Goal: Transaction & Acquisition: Purchase product/service

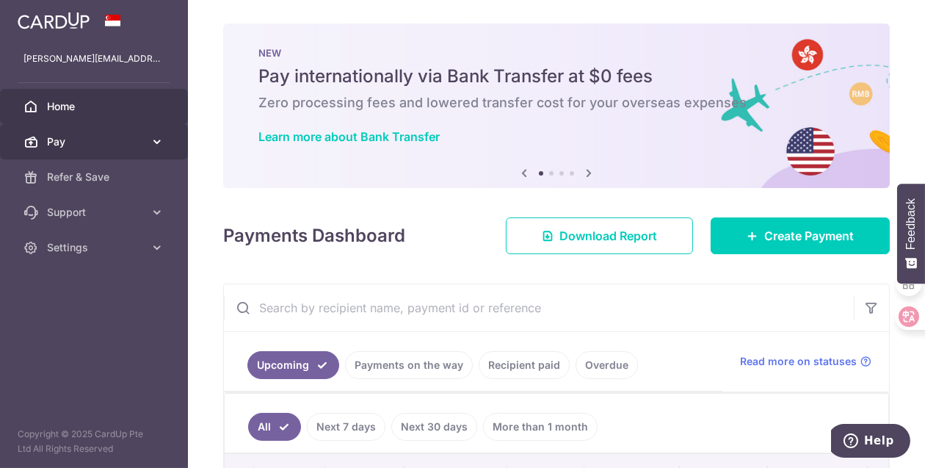
click at [155, 145] on icon at bounding box center [157, 141] width 15 height 15
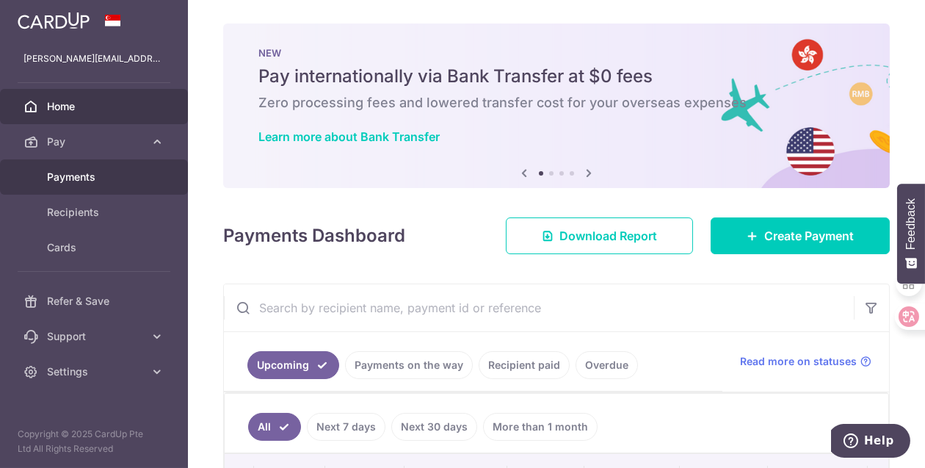
click at [93, 180] on span "Payments" at bounding box center [95, 177] width 97 height 15
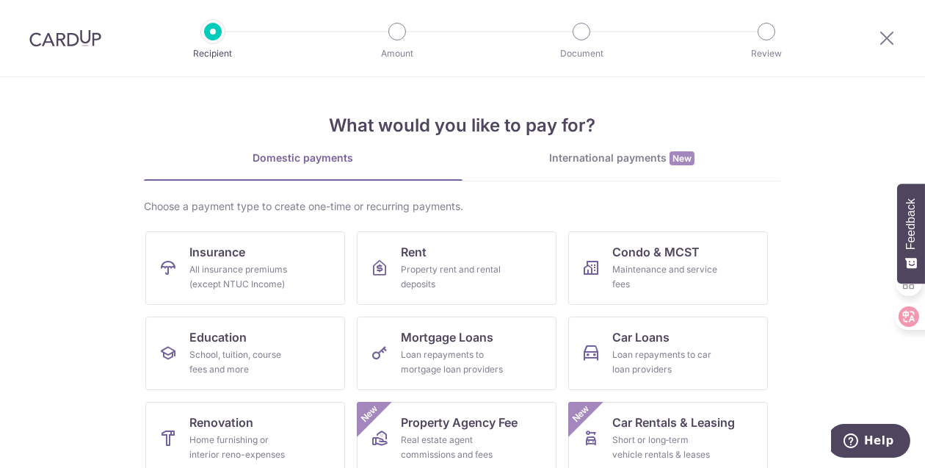
scroll to position [188, 0]
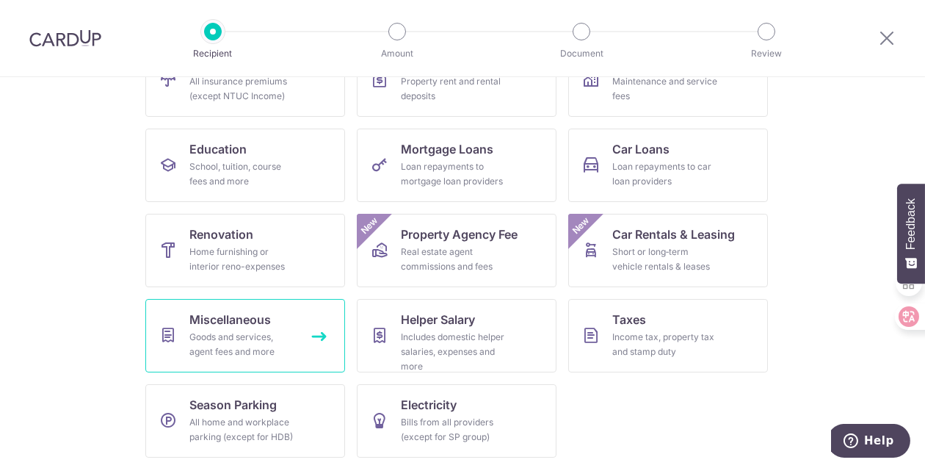
click at [249, 323] on span "Miscellaneous" at bounding box center [229, 319] width 81 height 18
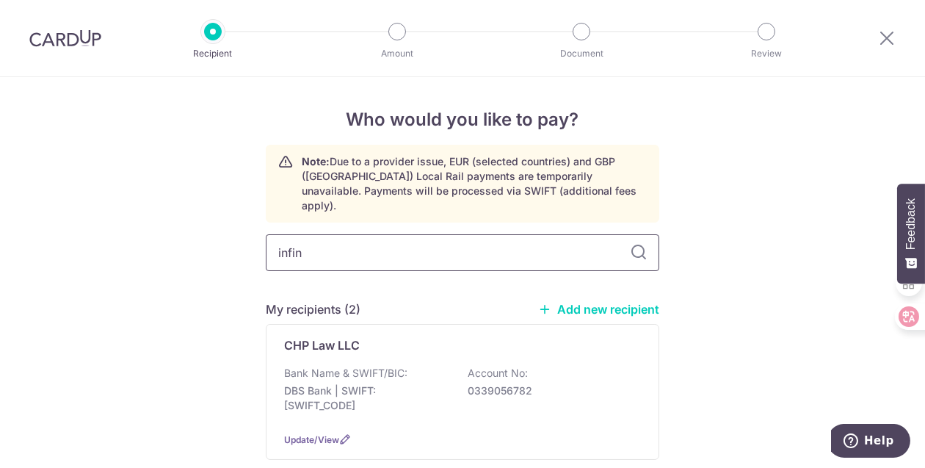
type input "infini"
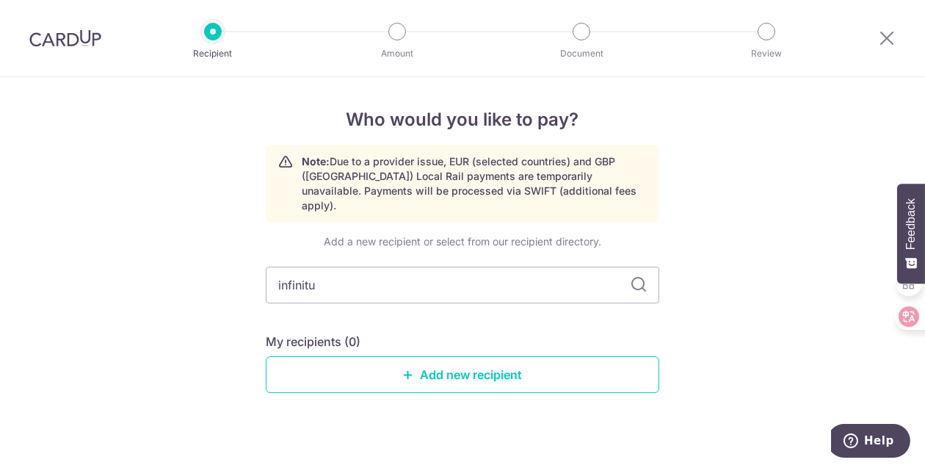
type input "infinitus"
click at [459, 356] on link "Add new recipient" at bounding box center [462, 374] width 393 height 37
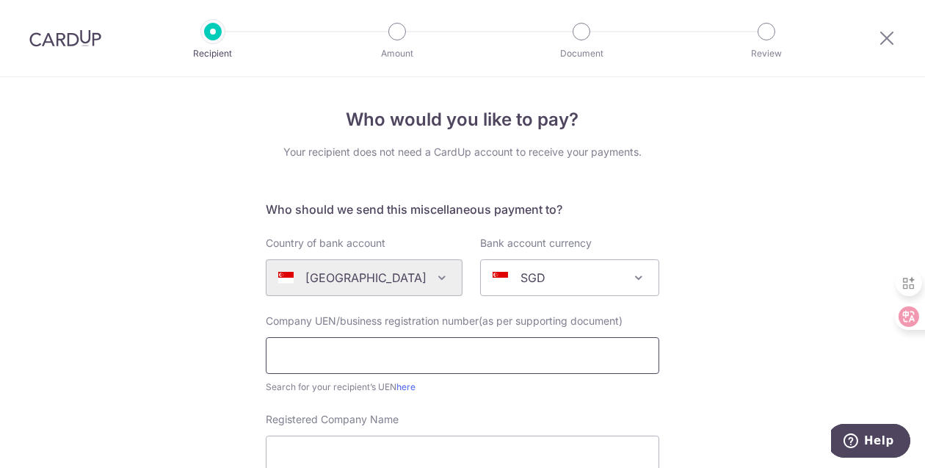
click at [355, 350] on input "text" at bounding box center [462, 355] width 393 height 37
paste input "200100031K"
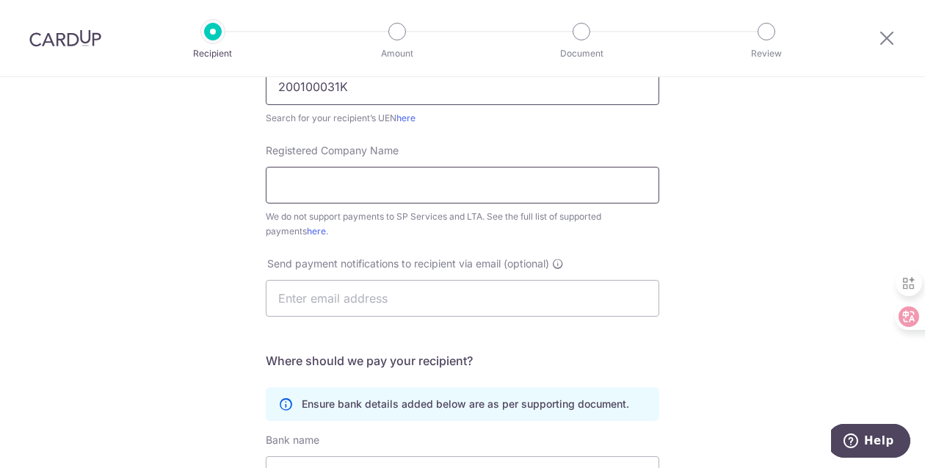
type input "200100031K"
click at [410, 180] on input "Registered Company Name" at bounding box center [462, 185] width 393 height 37
paste input ": Infinitus Law Corporation,"
type input "Infinitus Law Corporation"
click at [383, 302] on input "text" at bounding box center [462, 298] width 393 height 37
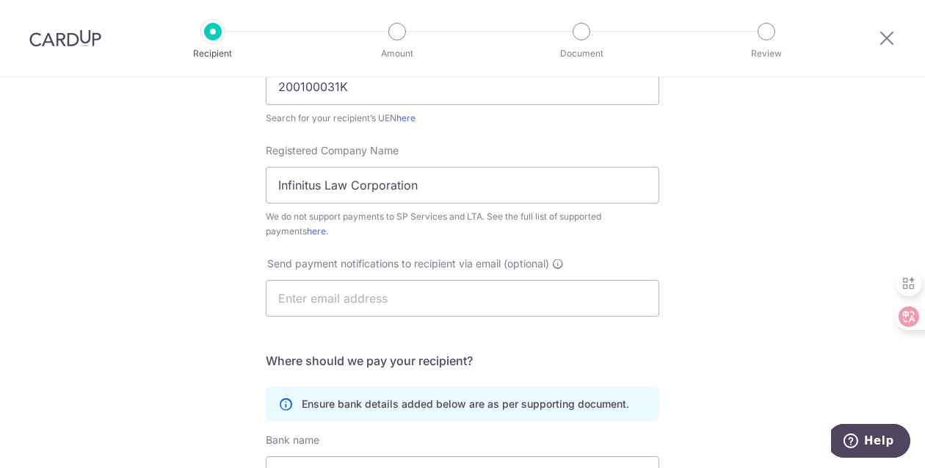
click at [736, 219] on div "Who would you like to pay? Your recipient does not need a CardUp account to rec…" at bounding box center [462, 263] width 925 height 910
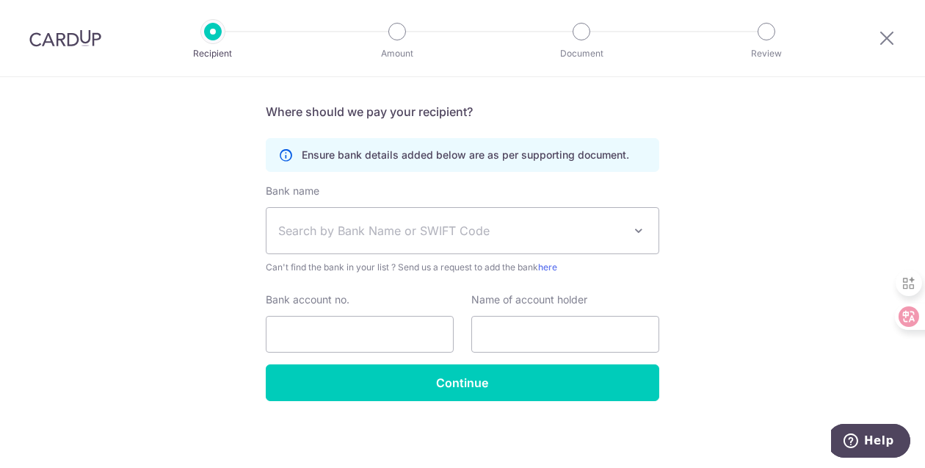
click at [362, 230] on span "Search by Bank Name or SWIFT Code" at bounding box center [450, 231] width 345 height 18
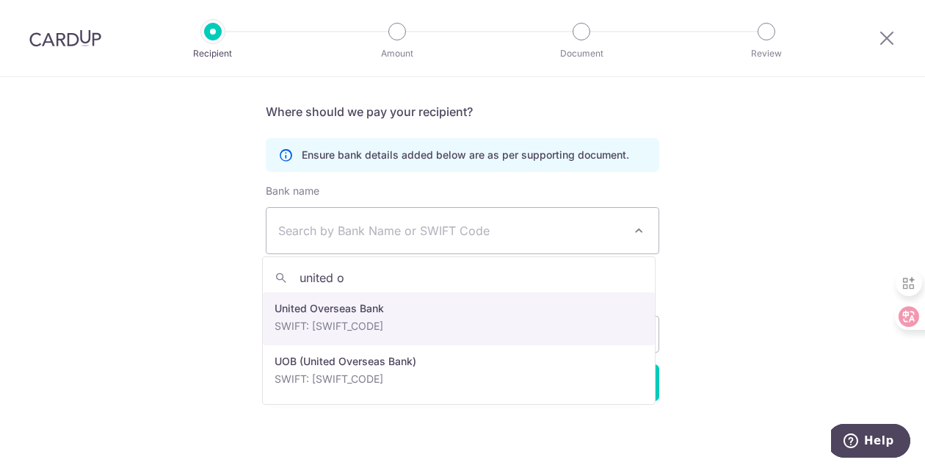
type input "united o"
select select "23668"
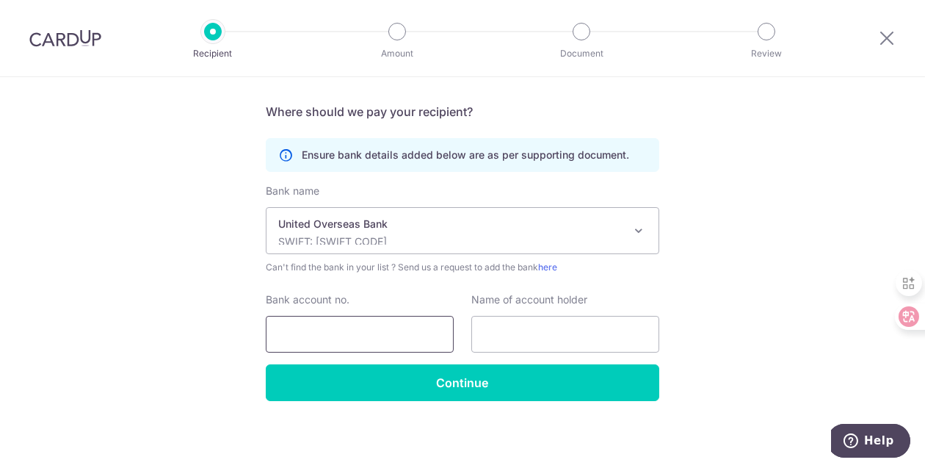
click at [370, 332] on input "Bank account no." at bounding box center [360, 334] width 188 height 37
paste input ": Infinitus Law Corporation,"
type input ": Infinitus Law Corporation,"
click at [415, 327] on input ": Infinitus Law Corporation," at bounding box center [360, 334] width 188 height 37
drag, startPoint x: 433, startPoint y: 327, endPoint x: 218, endPoint y: 346, distance: 215.9
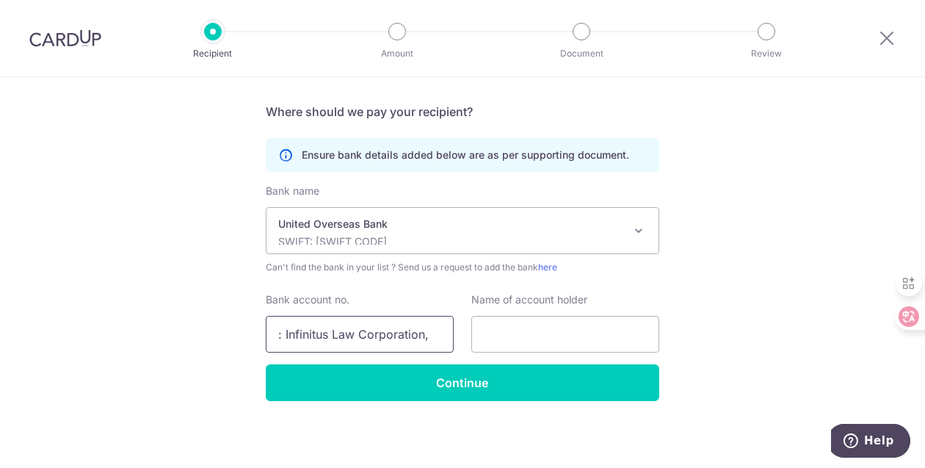
click at [218, 346] on div "Who would you like to pay? Your recipient does not need a CardUp account to rec…" at bounding box center [462, 15] width 925 height 910
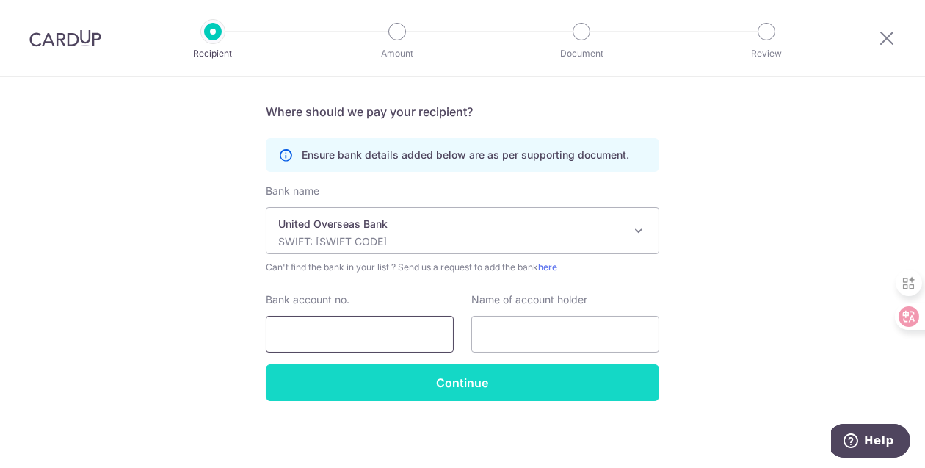
paste input ": Infinitus Law Corporation,"
type input ": Infinitus Law Corporation,"
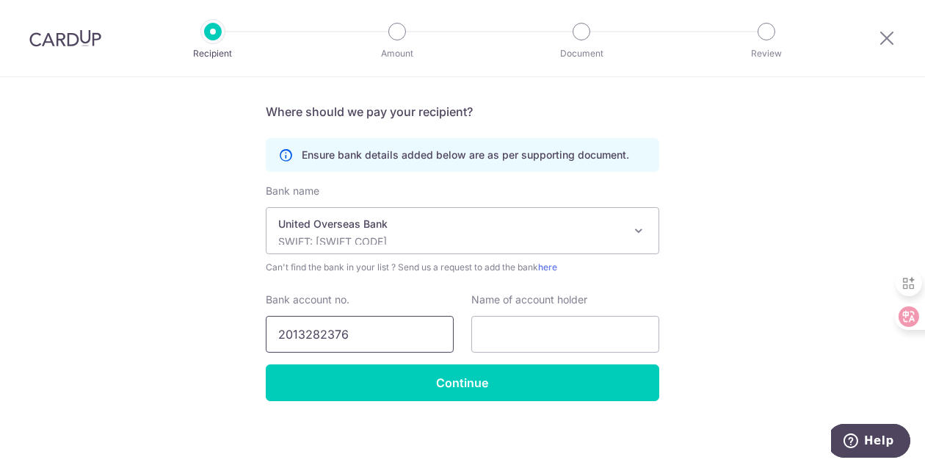
type input "2013282376"
click at [504, 326] on input "text" at bounding box center [565, 334] width 188 height 37
paste input ": Infinitus Law Corporation,"
click at [630, 333] on input "Infinitus Law Corporation," at bounding box center [565, 334] width 188 height 37
type input "Infinitus Law Corporation"
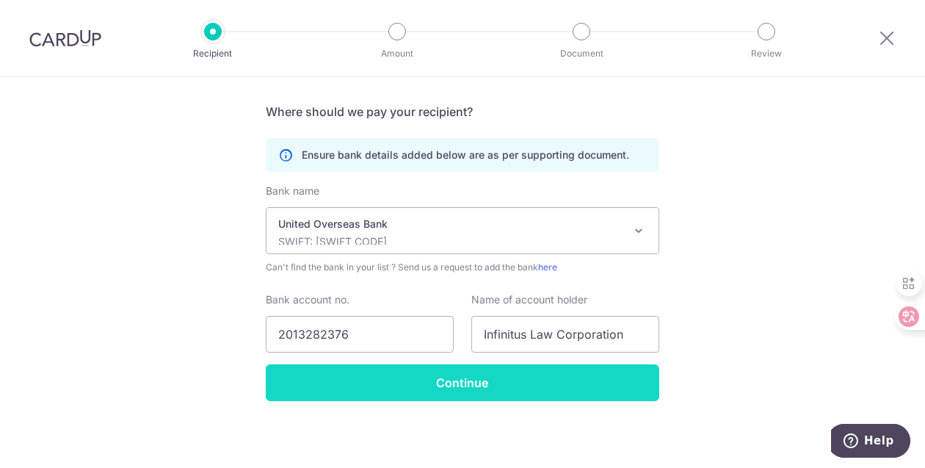
click at [462, 382] on input "Continue" at bounding box center [462, 382] width 393 height 37
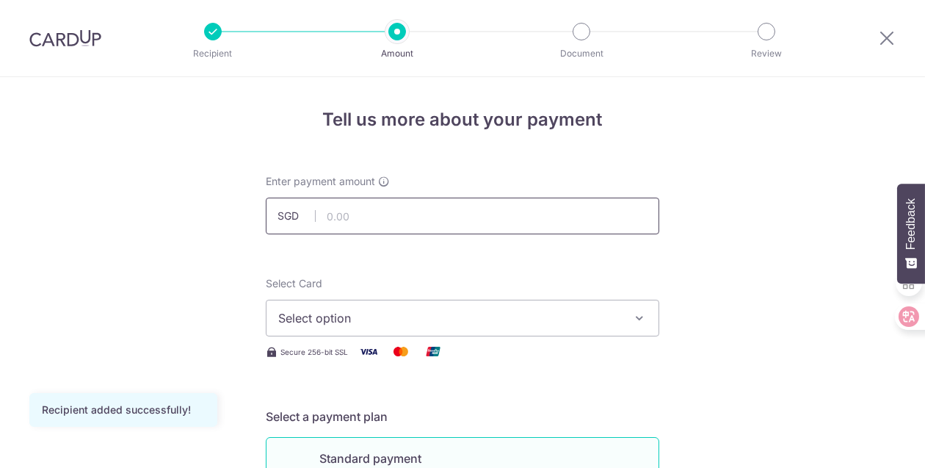
click at [446, 206] on input "text" at bounding box center [462, 215] width 393 height 37
click at [392, 316] on span "Select option" at bounding box center [449, 318] width 342 height 18
type input "10,000.00"
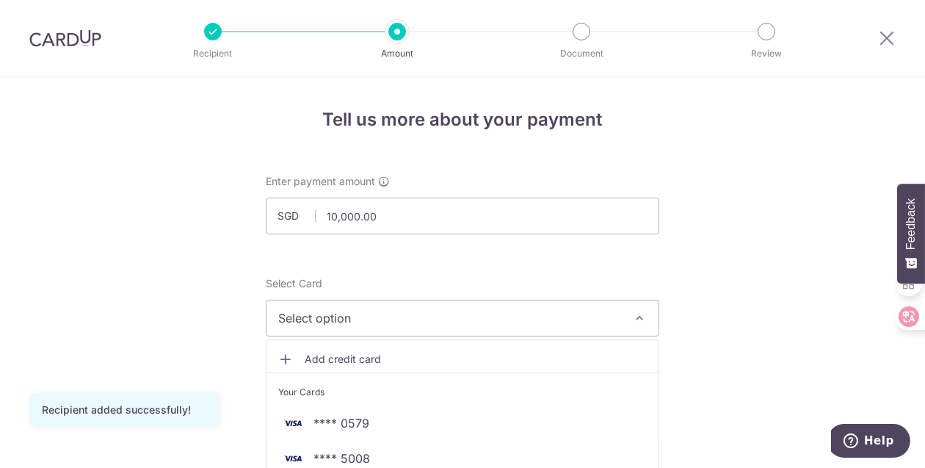
scroll to position [269, 0]
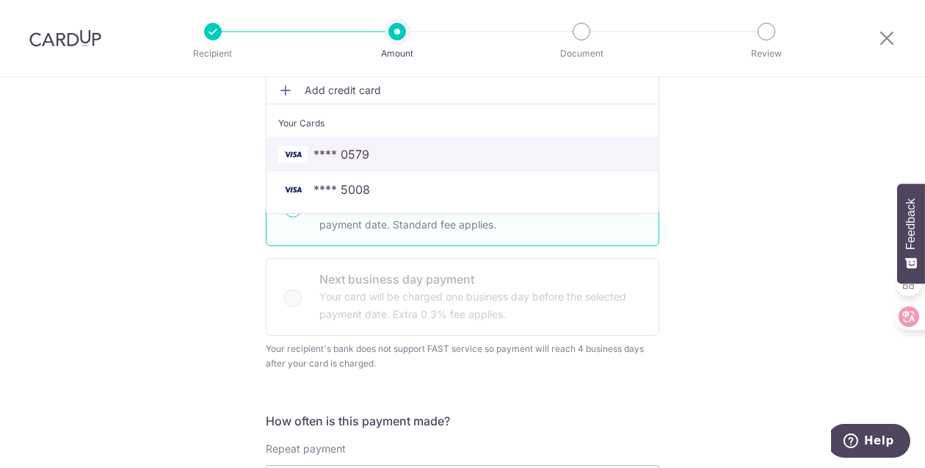
click at [388, 151] on span "**** 0579" at bounding box center [462, 154] width 368 height 18
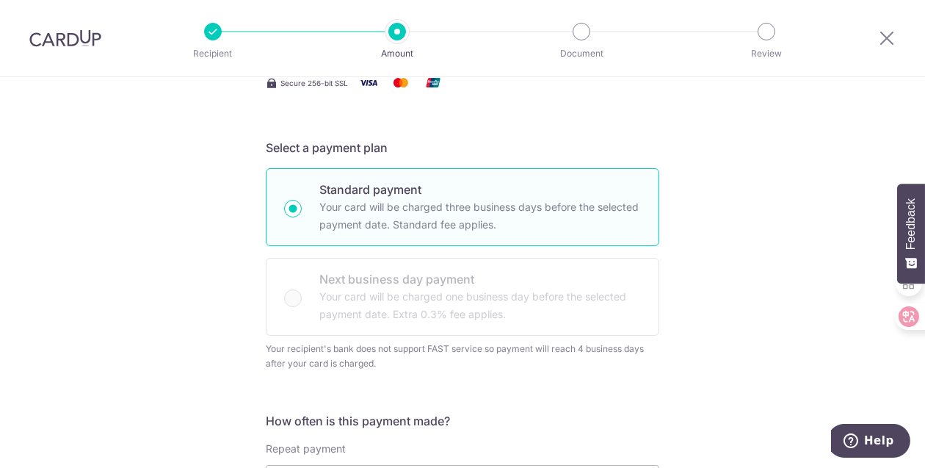
scroll to position [538, 0]
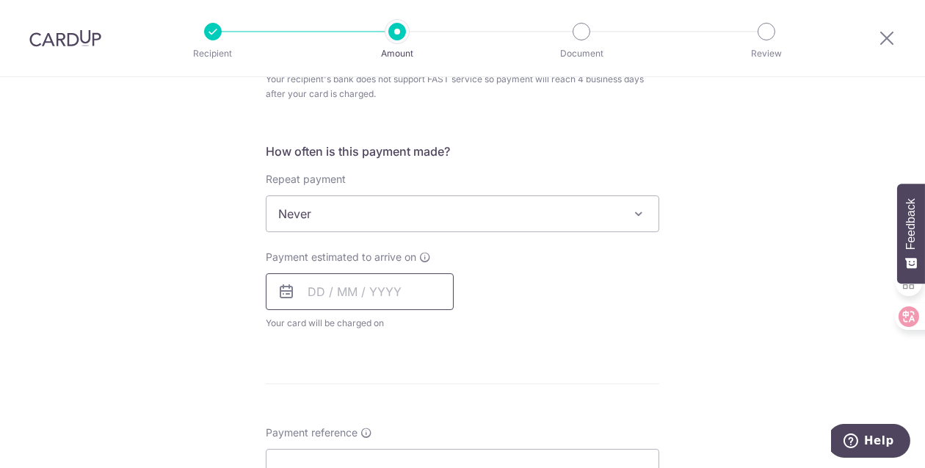
click at [318, 281] on input "text" at bounding box center [360, 291] width 188 height 37
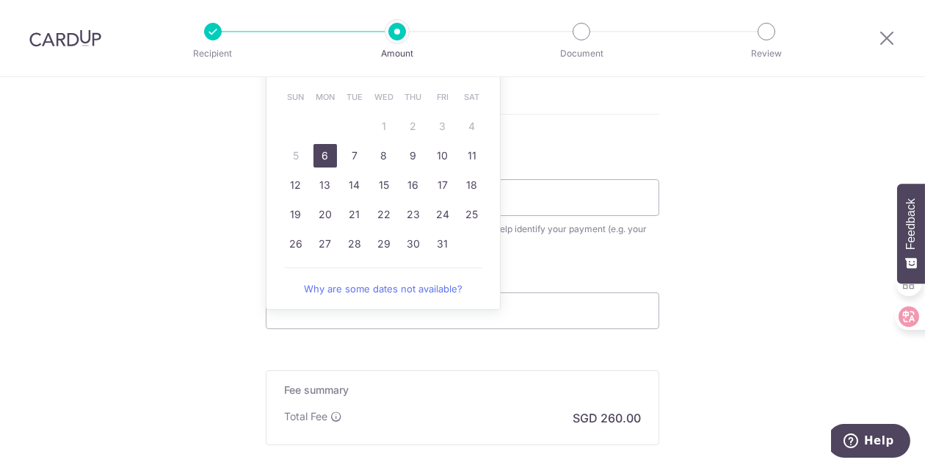
drag, startPoint x: 323, startPoint y: 161, endPoint x: 603, endPoint y: 152, distance: 279.8
click at [323, 161] on link "6" at bounding box center [324, 155] width 23 height 23
type input "[DATE]"
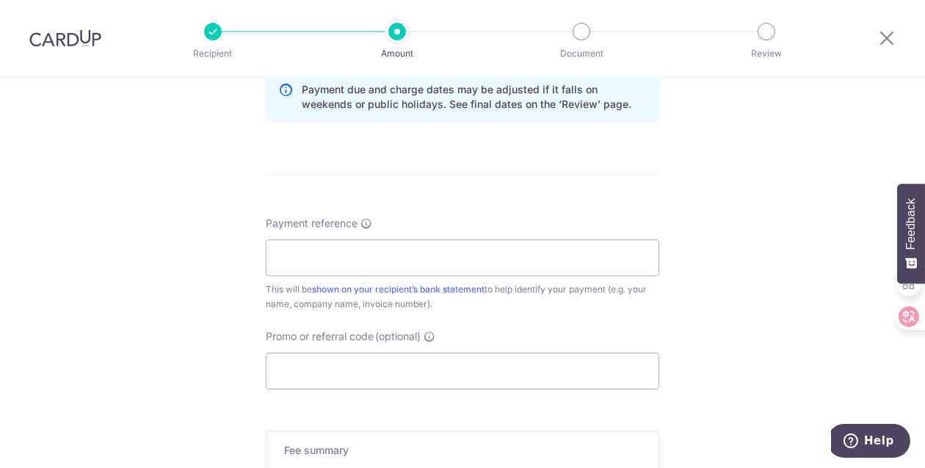
scroll to position [538, 0]
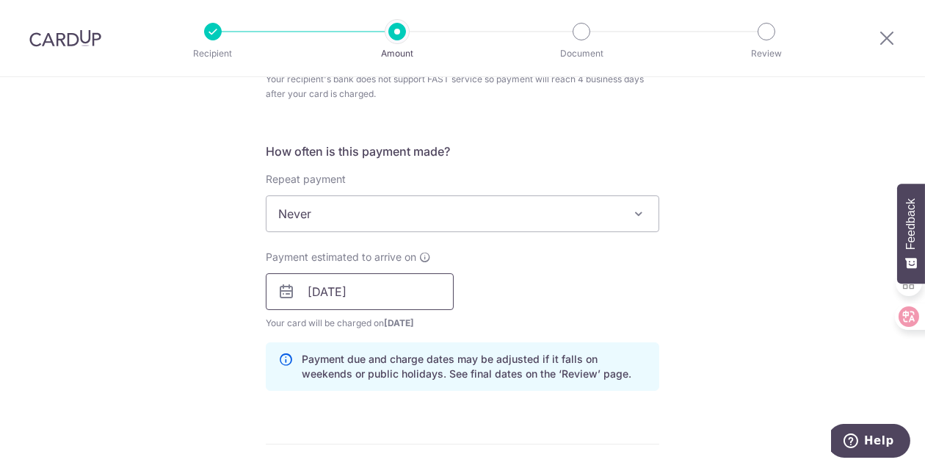
click at [370, 290] on input "[DATE]" at bounding box center [360, 291] width 188 height 37
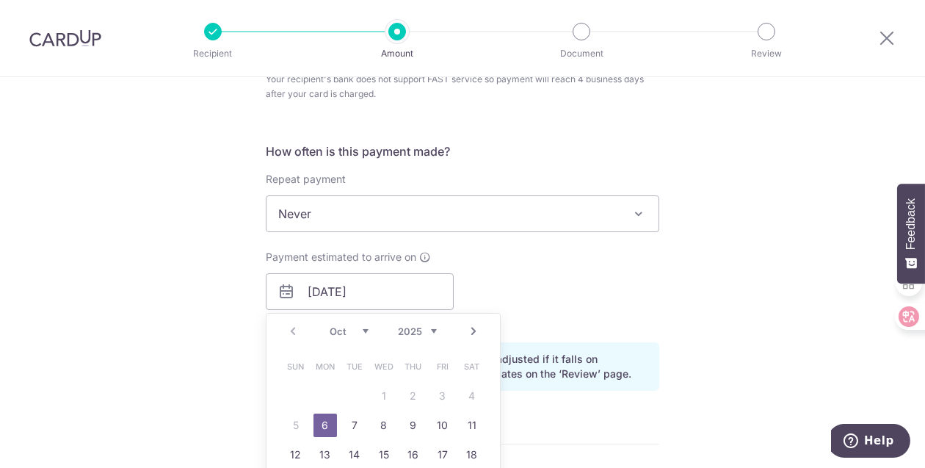
click at [324, 421] on link "6" at bounding box center [324, 424] width 23 height 23
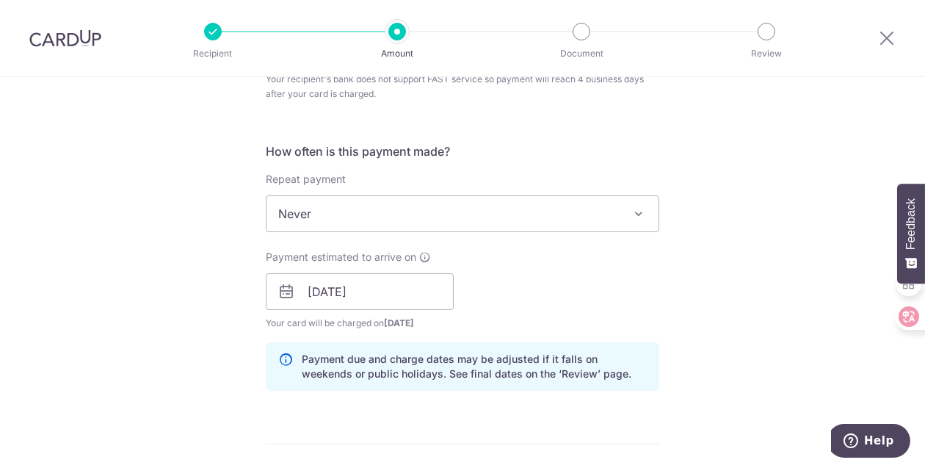
scroll to position [807, 0]
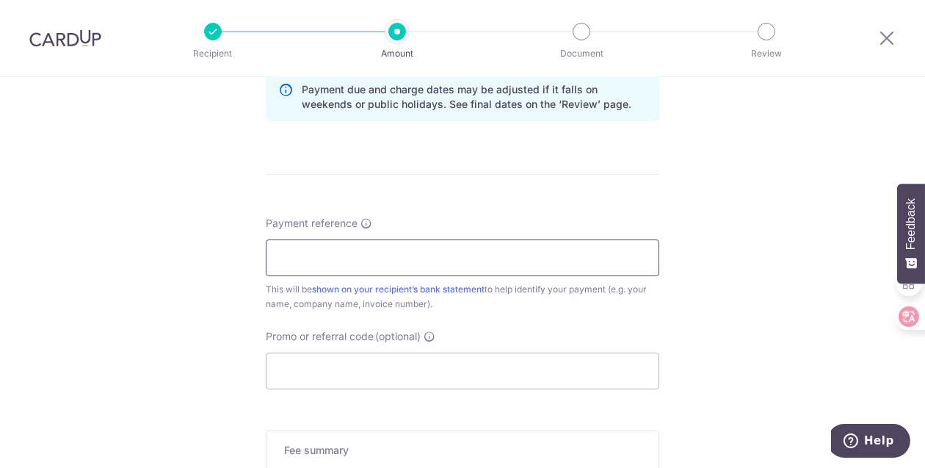
click at [432, 255] on input "Payment reference" at bounding box center [462, 257] width 393 height 37
paste input ": Infinitus Law Corporation,"
type input ": Infinitus Law Corporation,"
click at [443, 247] on input ": Infinitus Law Corporation," at bounding box center [462, 257] width 393 height 37
type input "NKL.PST.2501114.kyl"
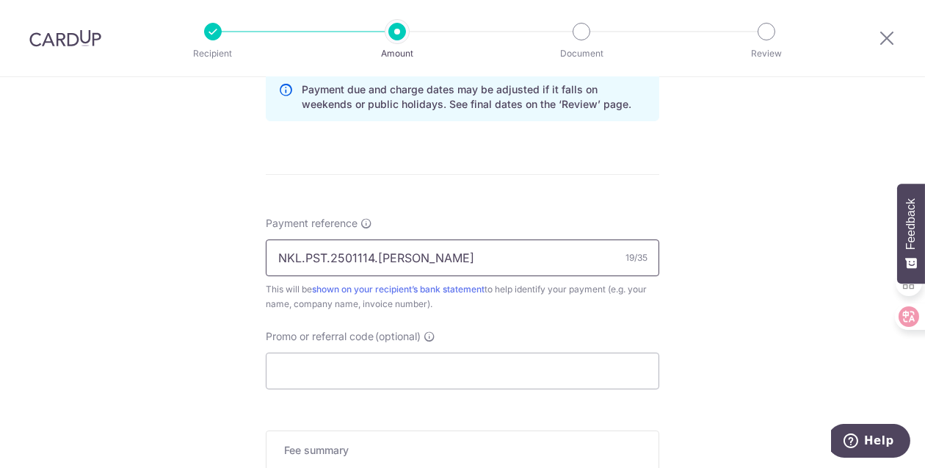
scroll to position [1028, 0]
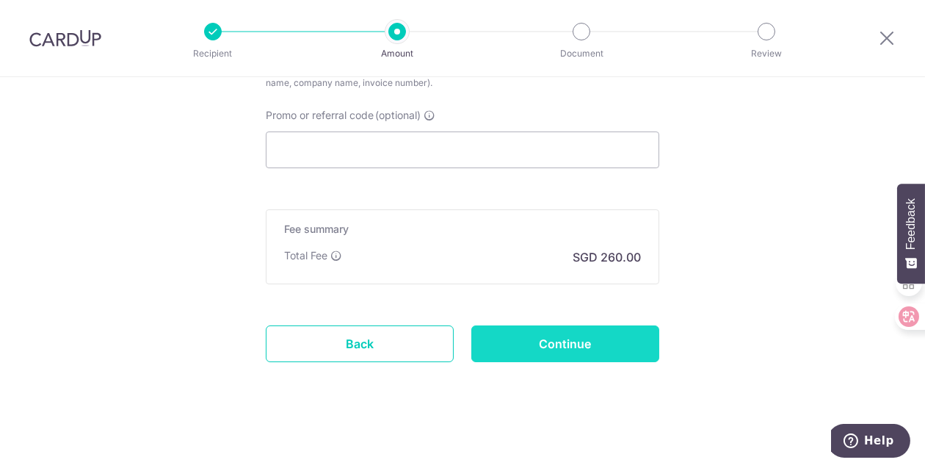
click at [562, 345] on input "Continue" at bounding box center [565, 343] width 188 height 37
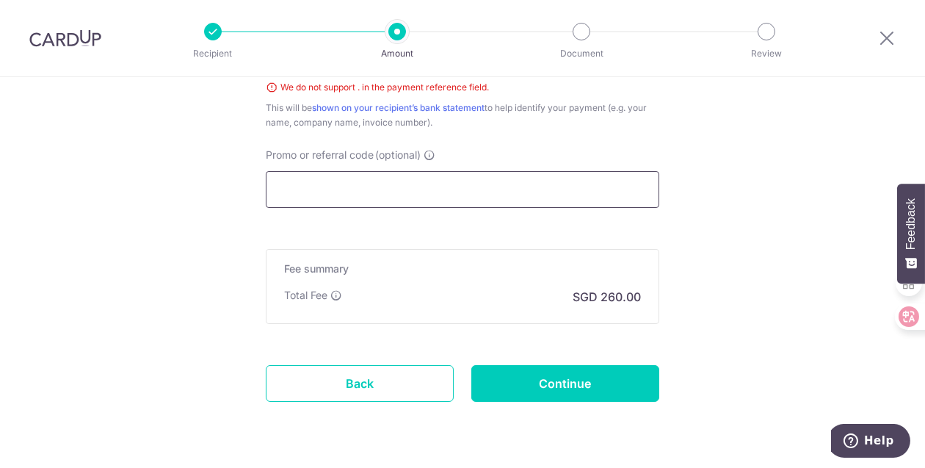
scroll to position [741, 0]
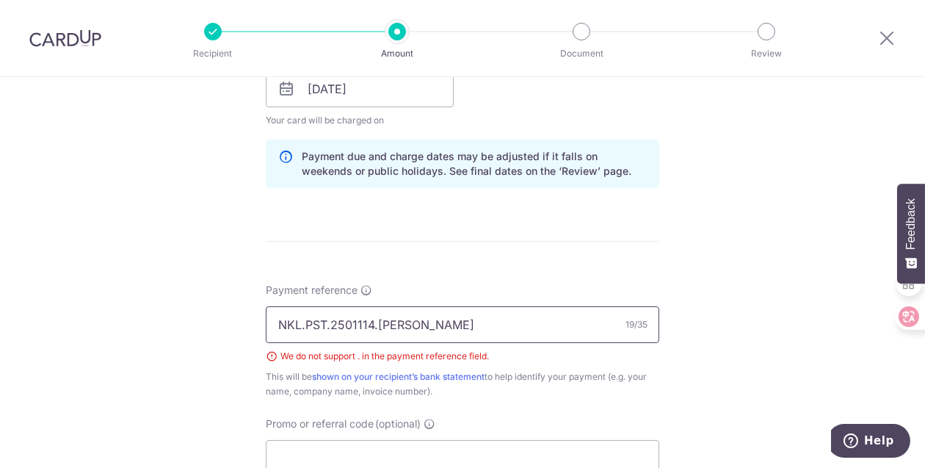
click at [297, 322] on input "NKL.PST.2501114.kyl" at bounding box center [462, 324] width 393 height 37
click at [326, 321] on input "NKL PST.2501114.kyl" at bounding box center [462, 324] width 393 height 37
click at [371, 319] on input "NKL PST 2501114.kyl" at bounding box center [462, 324] width 393 height 37
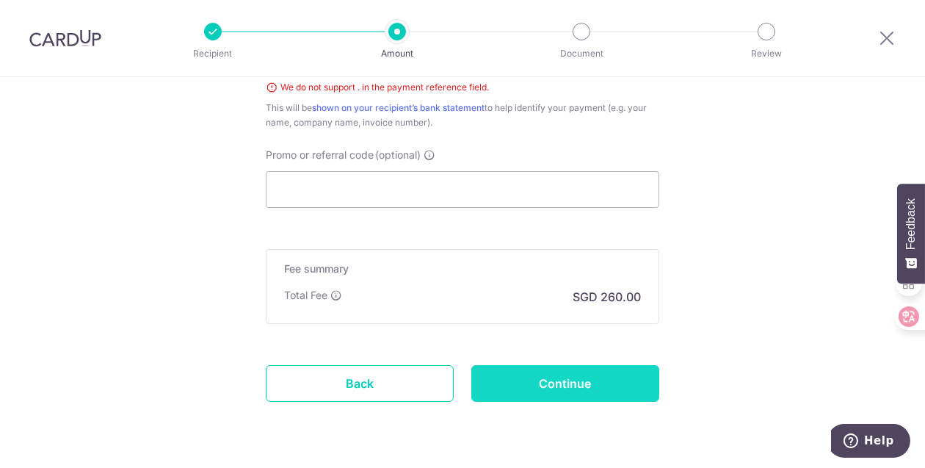
type input "NKL PST 2501114 kyl"
click at [557, 379] on input "Continue" at bounding box center [565, 383] width 188 height 37
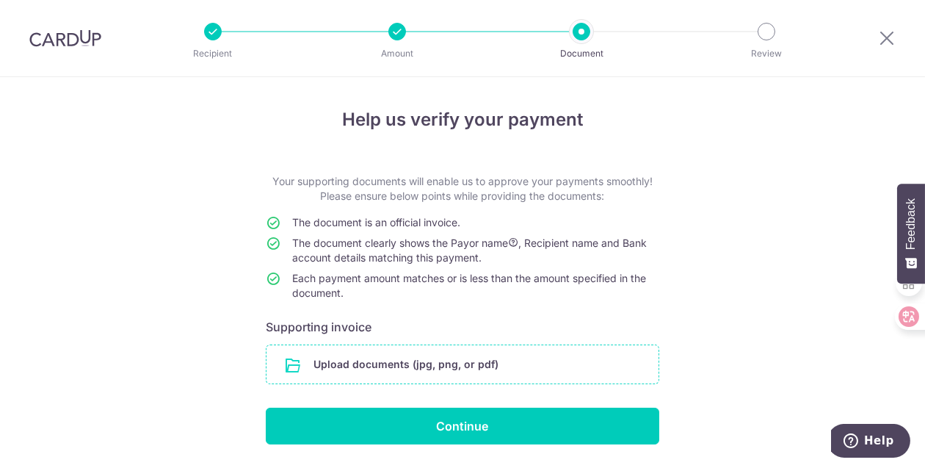
click at [528, 363] on input "file" at bounding box center [462, 364] width 392 height 38
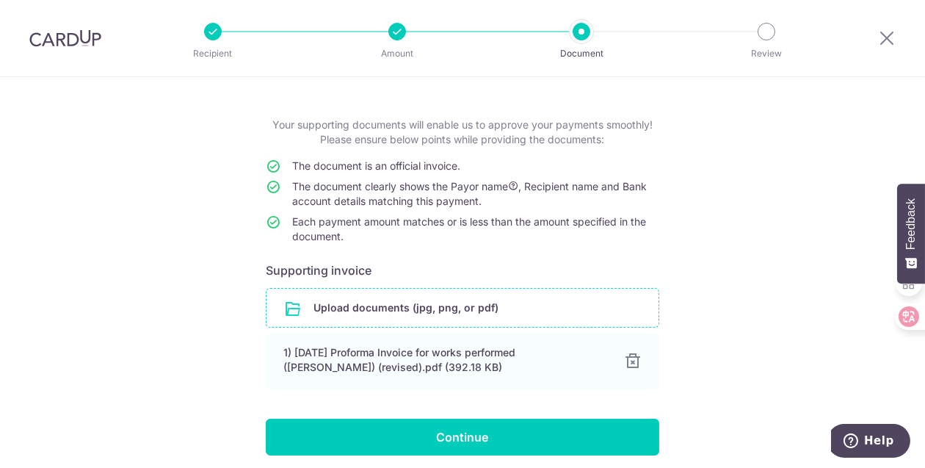
scroll to position [111, 0]
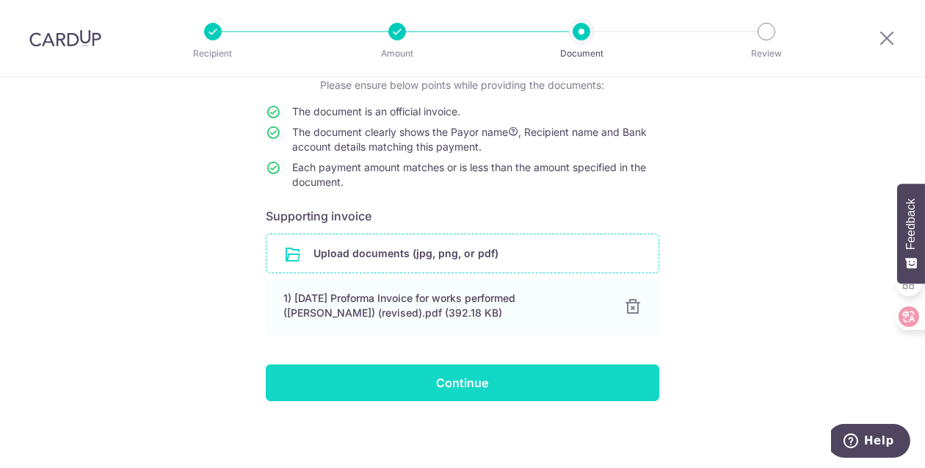
click at [564, 386] on input "Continue" at bounding box center [462, 382] width 393 height 37
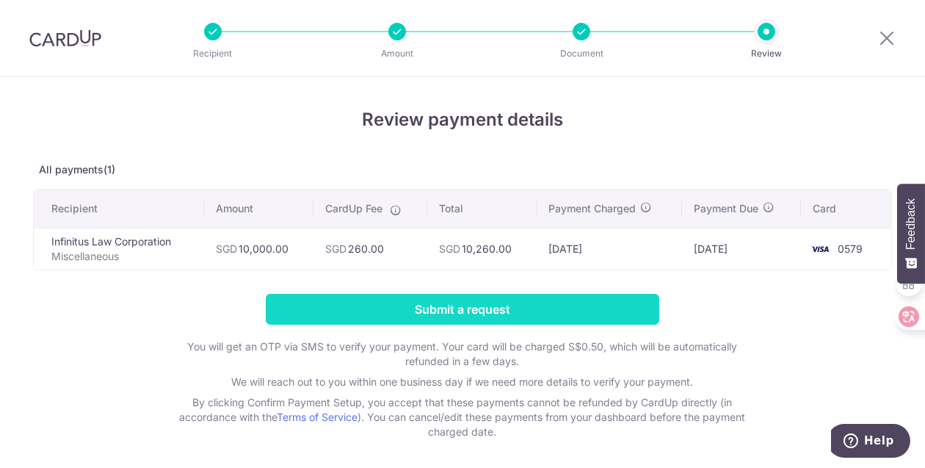
click at [473, 308] on input "Submit a request" at bounding box center [462, 309] width 393 height 31
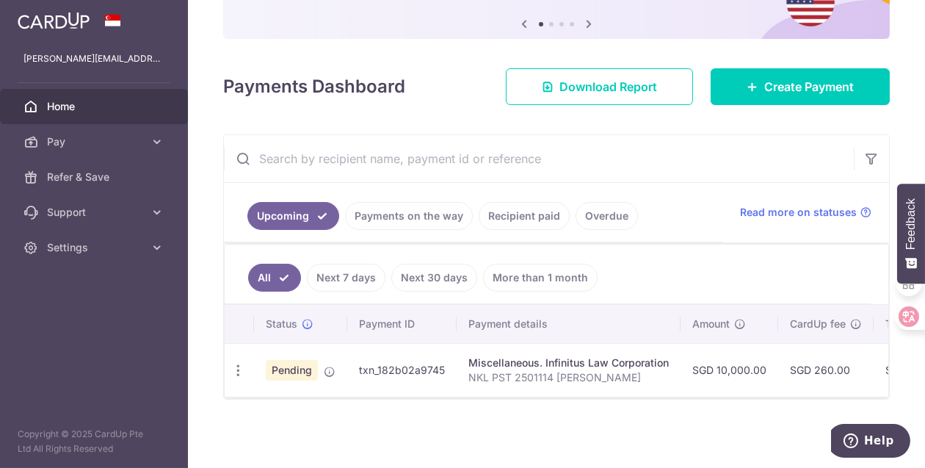
scroll to position [151, 0]
